Goal: Check status: Check status

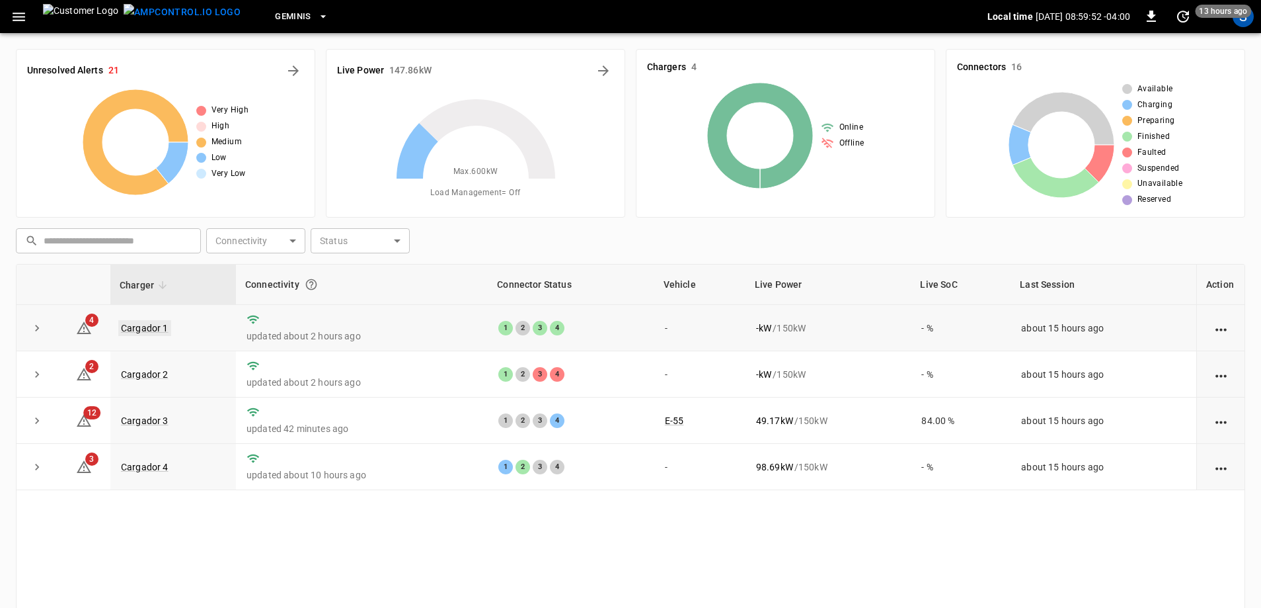
click at [150, 324] on link "Cargador 1" at bounding box center [144, 328] width 53 height 16
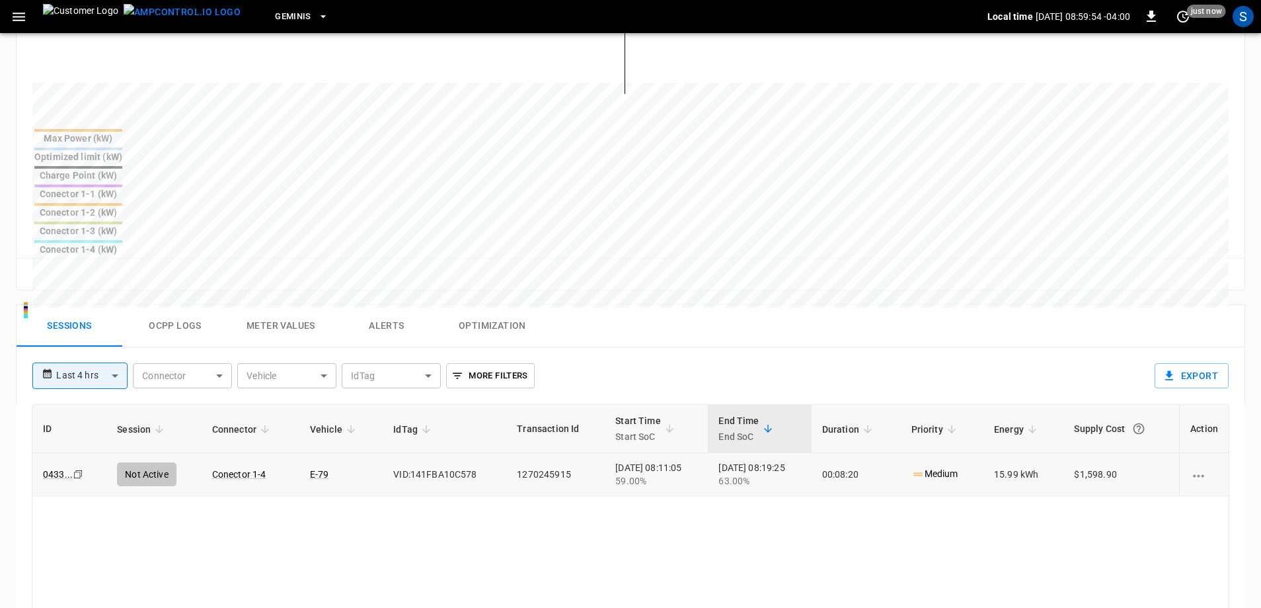
scroll to position [463, 0]
click at [99, 282] on body "**********" at bounding box center [630, 208] width 1261 height 1342
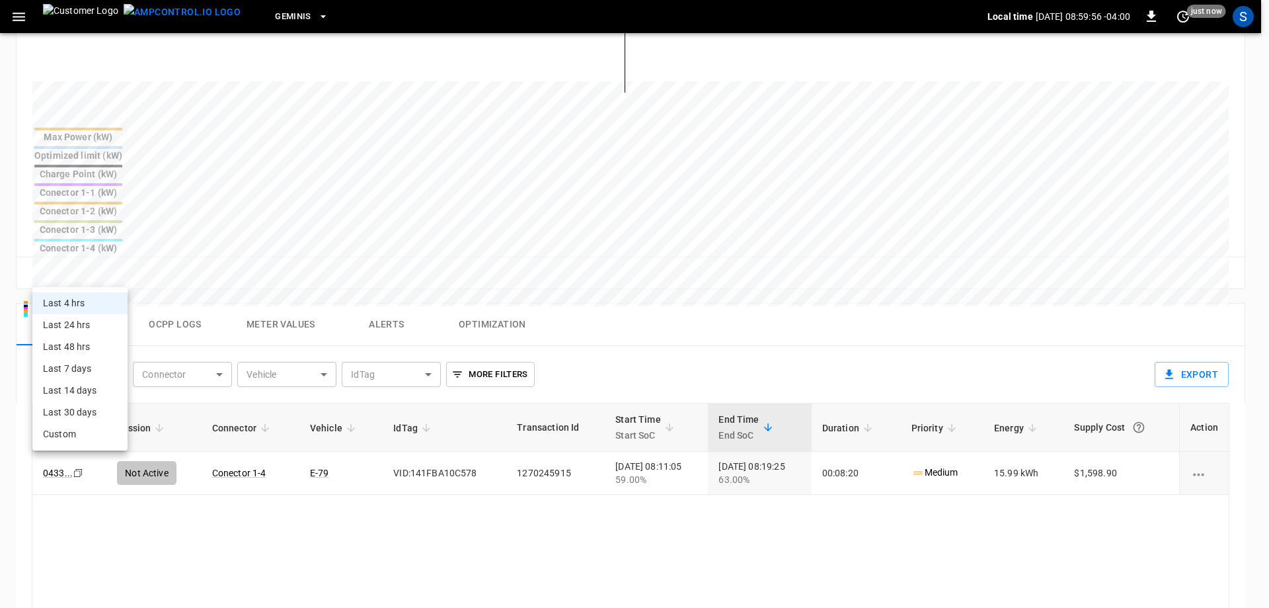
click at [99, 323] on li "Last 24 hrs" at bounding box center [79, 325] width 95 height 22
type input "**********"
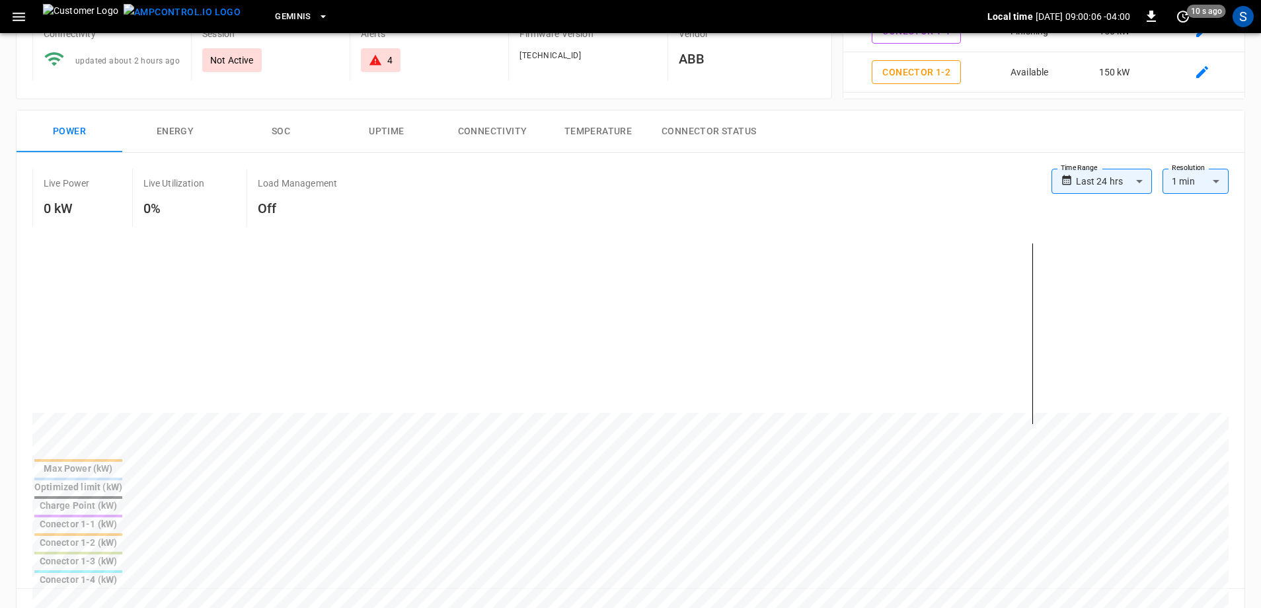
scroll to position [0, 0]
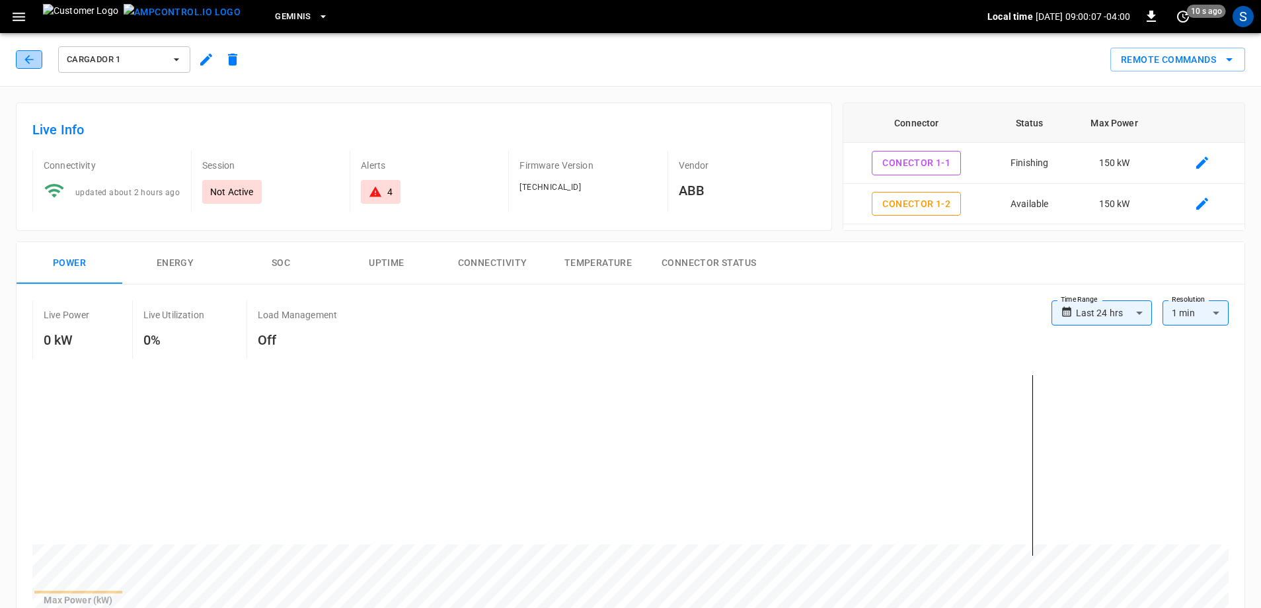
click at [30, 67] on button "button" at bounding box center [29, 59] width 26 height 19
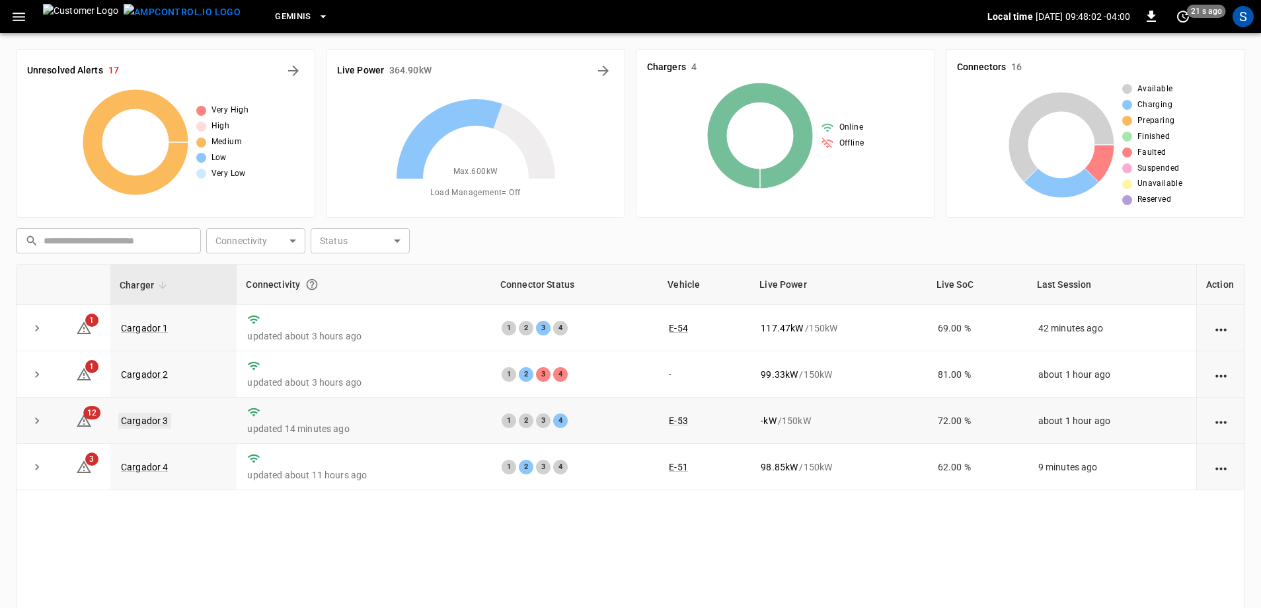
click at [159, 417] on link "Cargador 3" at bounding box center [144, 421] width 53 height 16
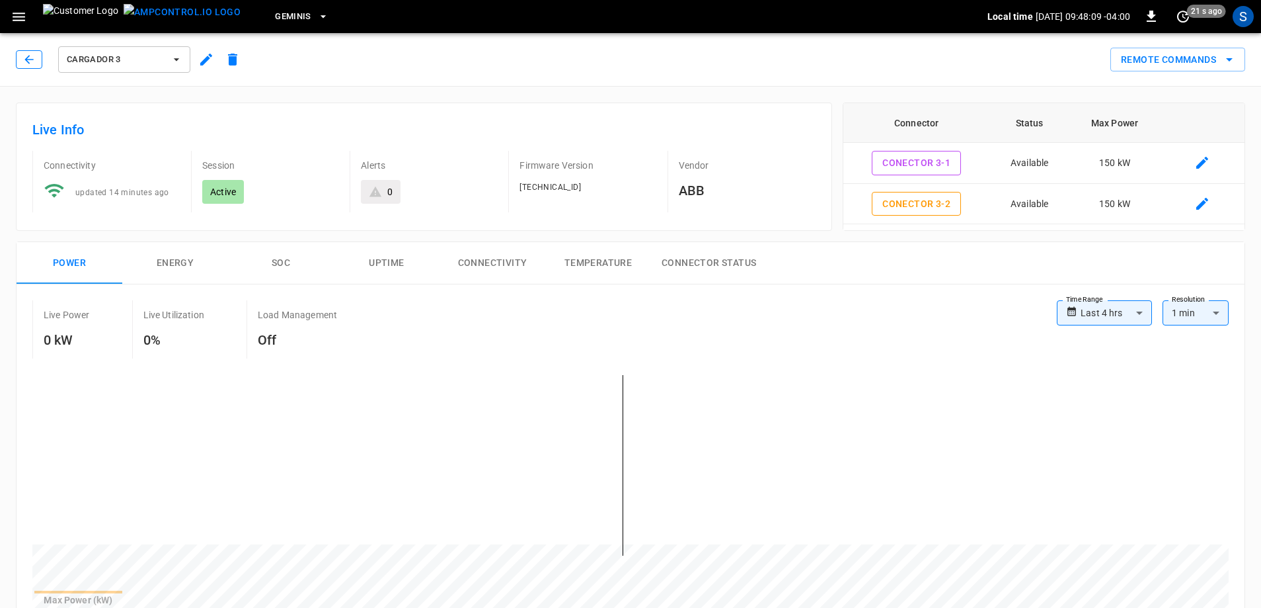
click at [28, 61] on icon "button" at bounding box center [28, 59] width 13 height 13
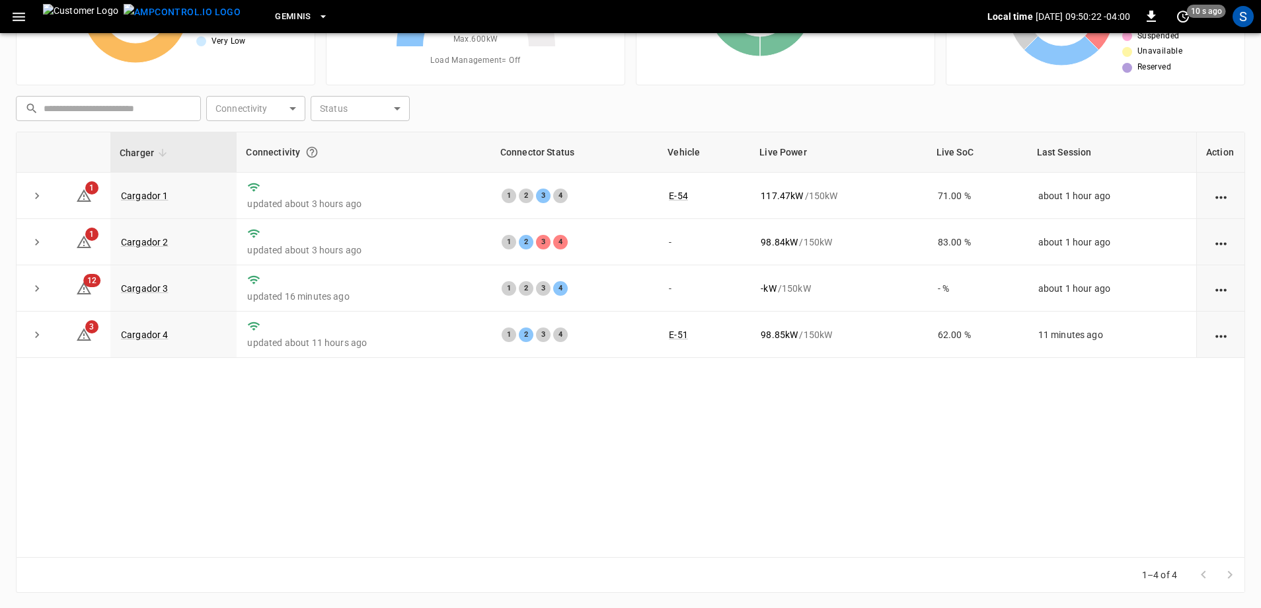
scroll to position [133, 0]
click at [161, 290] on link "Cargador 3" at bounding box center [144, 288] width 53 height 16
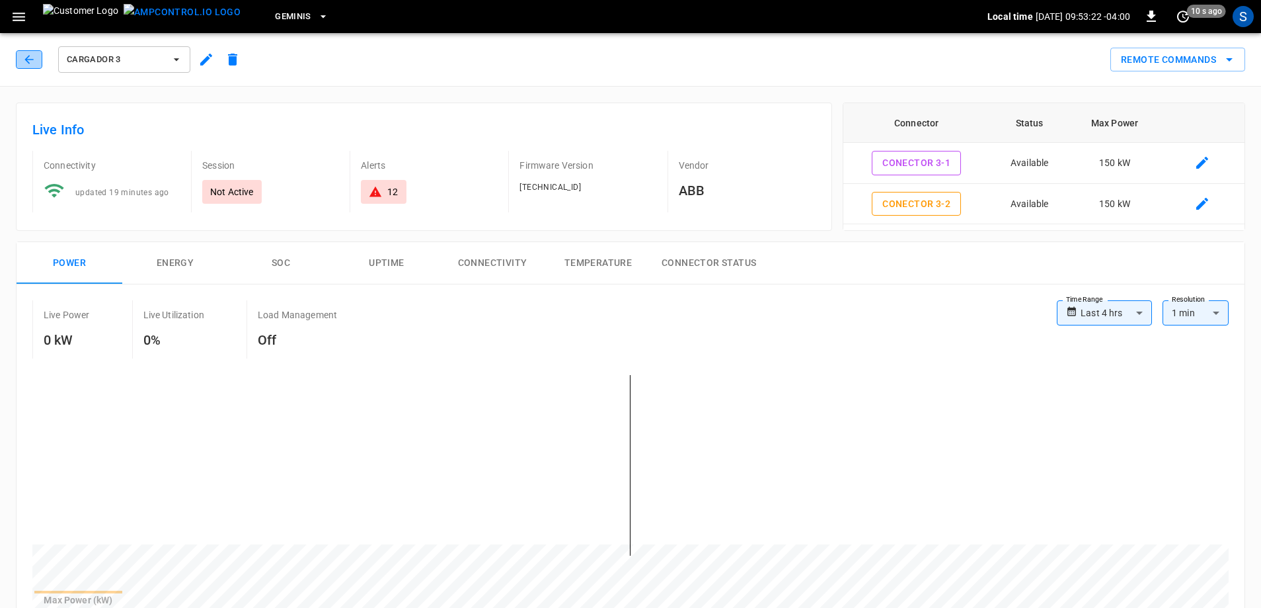
click at [34, 58] on icon "button" at bounding box center [28, 59] width 13 height 13
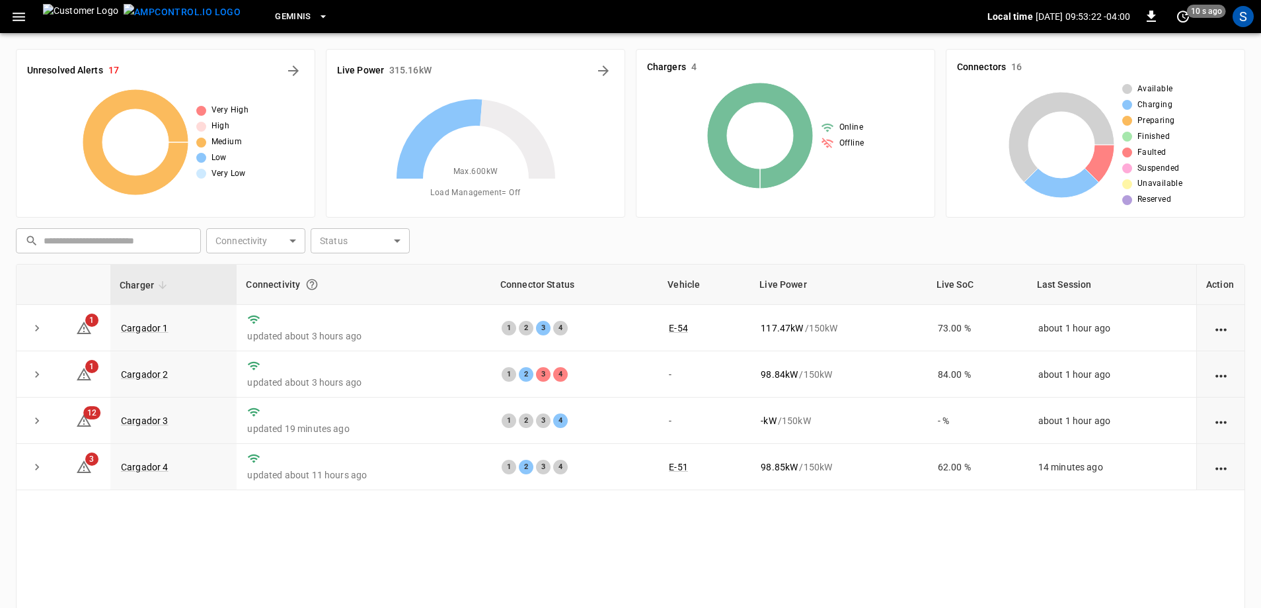
scroll to position [133, 0]
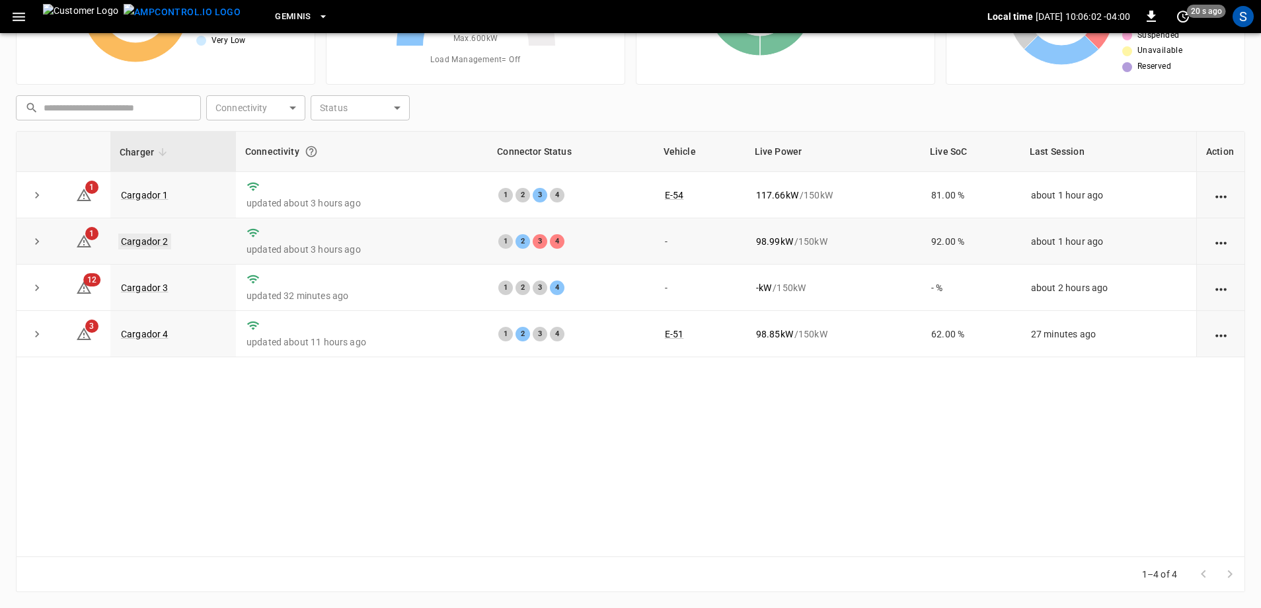
click at [160, 243] on link "Cargador 2" at bounding box center [144, 241] width 53 height 16
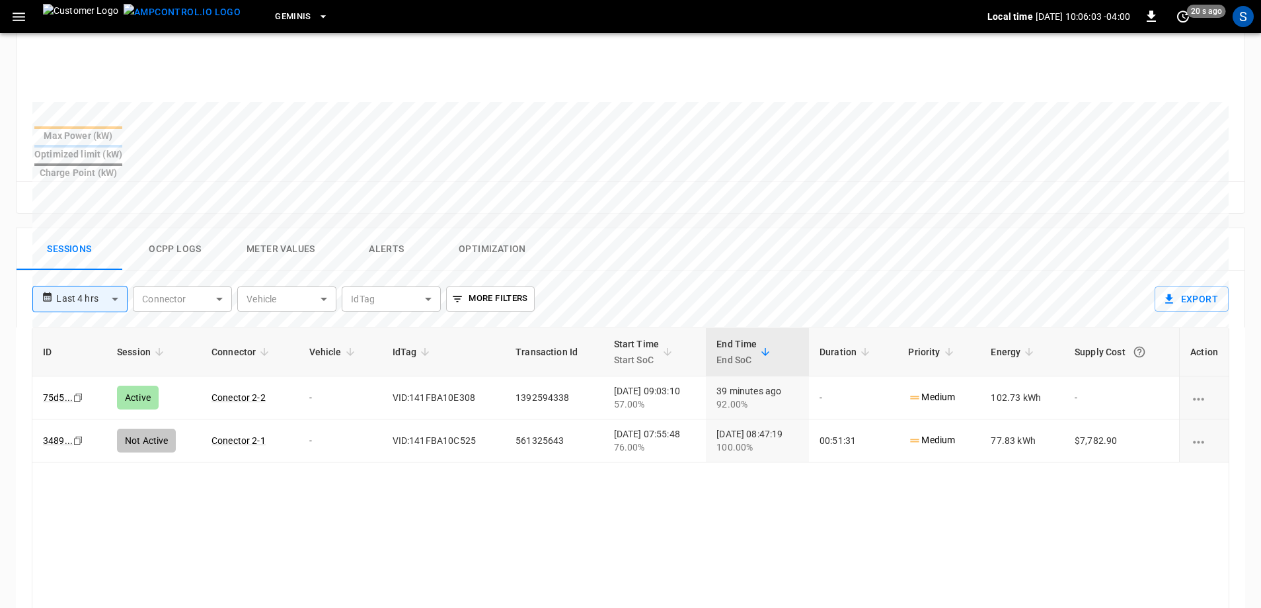
scroll to position [529, 0]
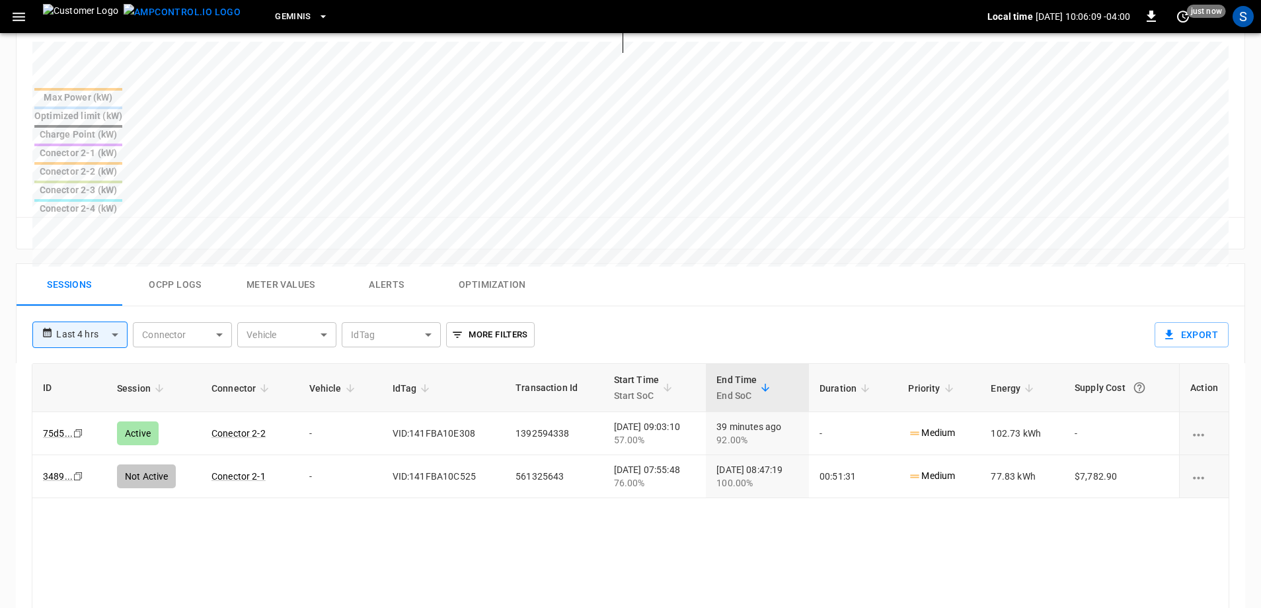
drag, startPoint x: 426, startPoint y: 264, endPoint x: 289, endPoint y: 216, distance: 144.9
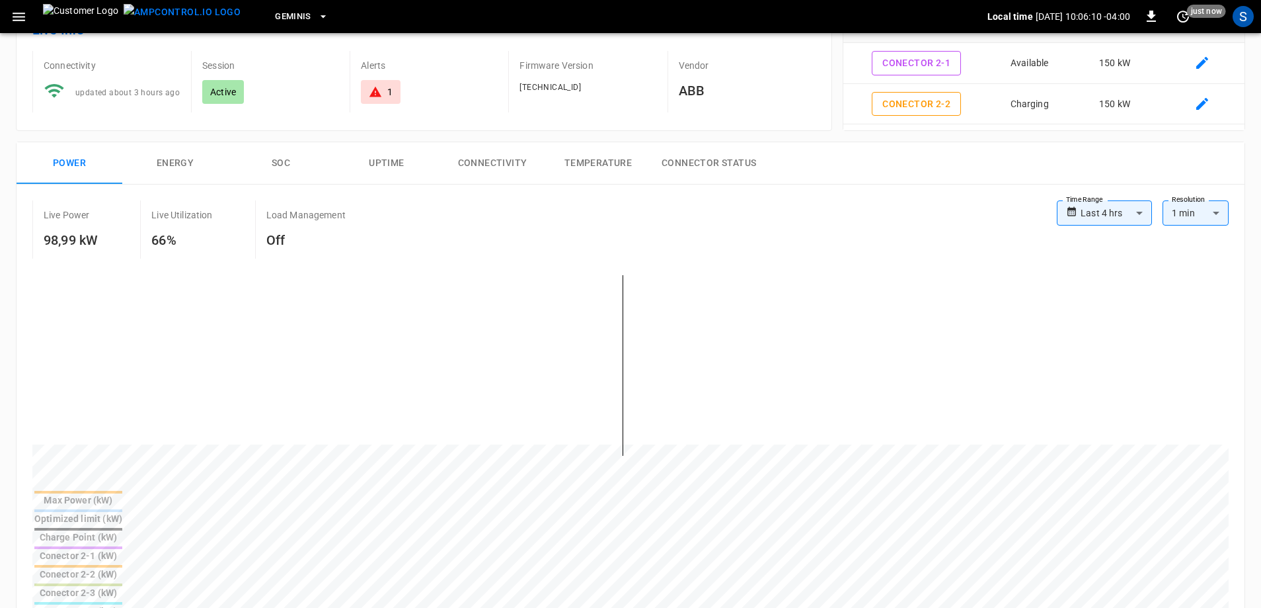
scroll to position [0, 0]
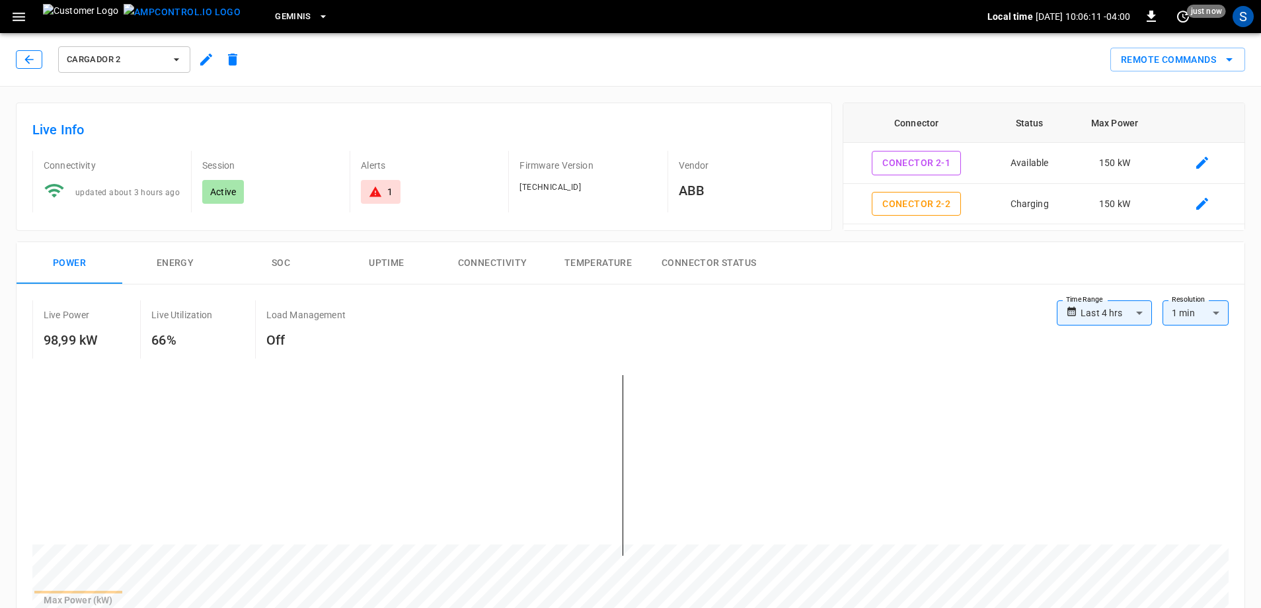
click at [38, 67] on button "button" at bounding box center [29, 59] width 26 height 19
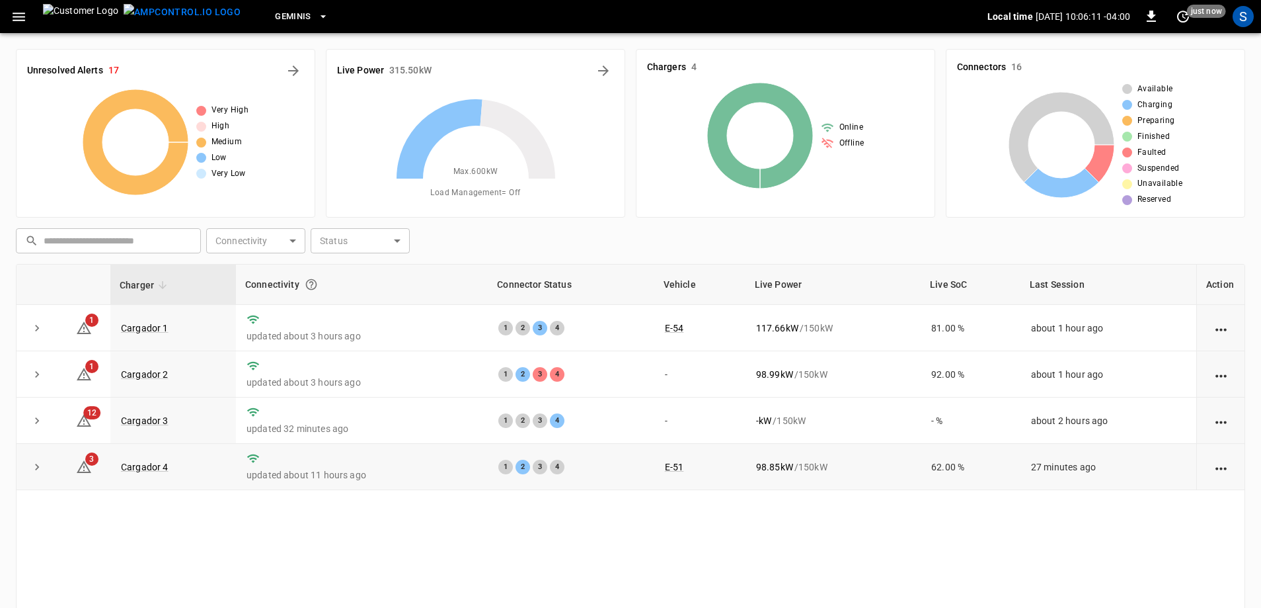
scroll to position [133, 0]
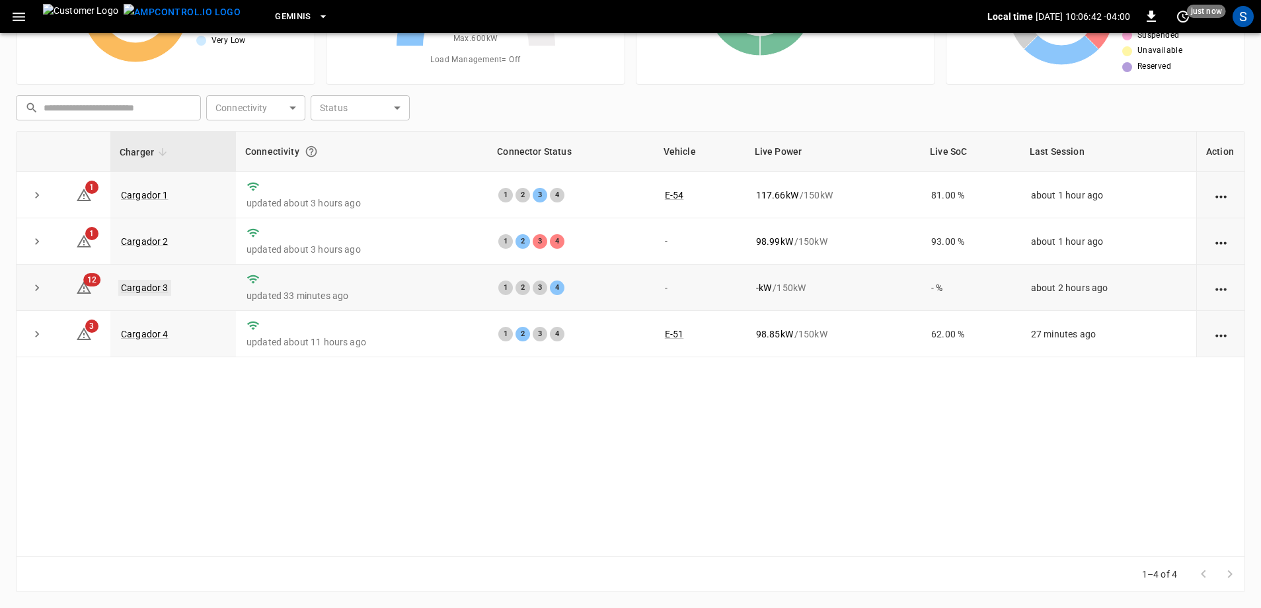
click at [139, 282] on link "Cargador 3" at bounding box center [144, 288] width 53 height 16
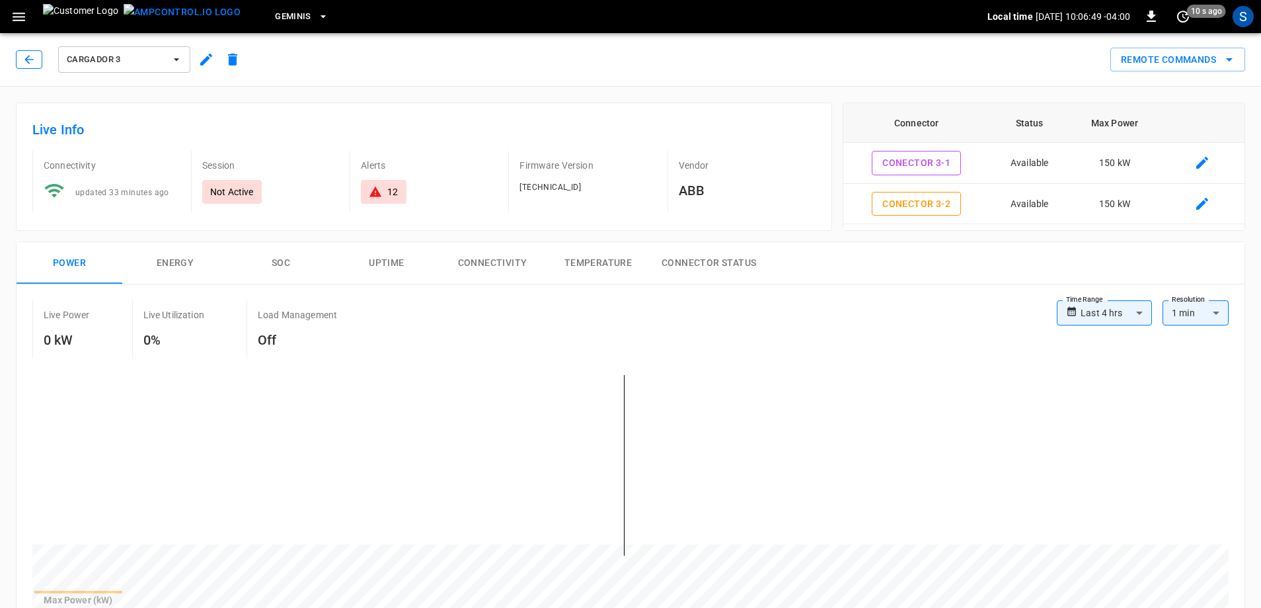
click at [40, 65] on button "button" at bounding box center [29, 59] width 26 height 19
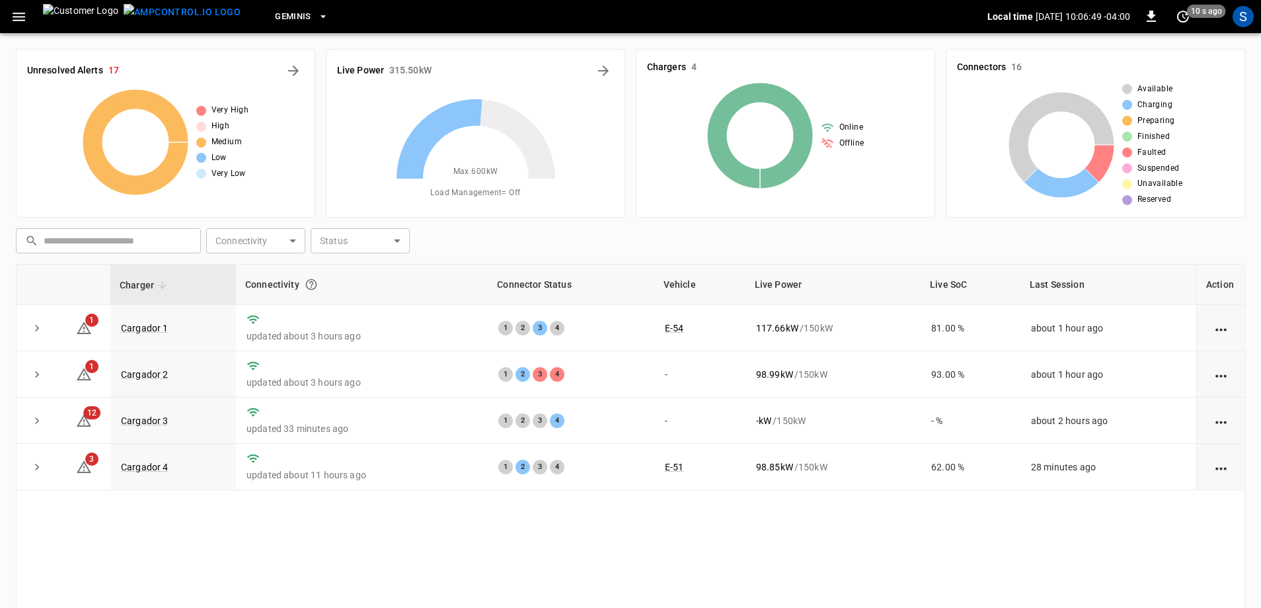
scroll to position [133, 0]
